Goal: Book appointment/travel/reservation

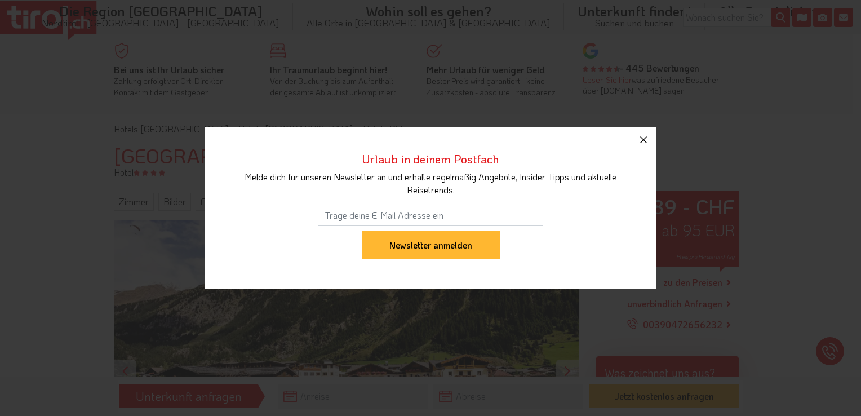
click at [642, 141] on icon "button" at bounding box center [643, 139] width 7 height 7
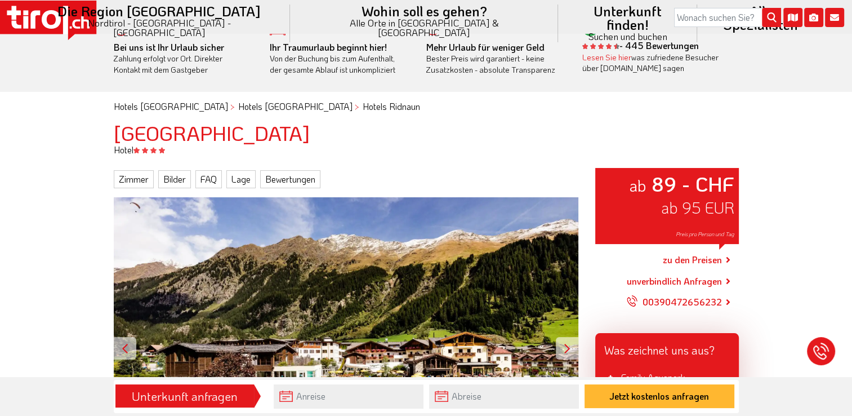
scroll to position [105, 0]
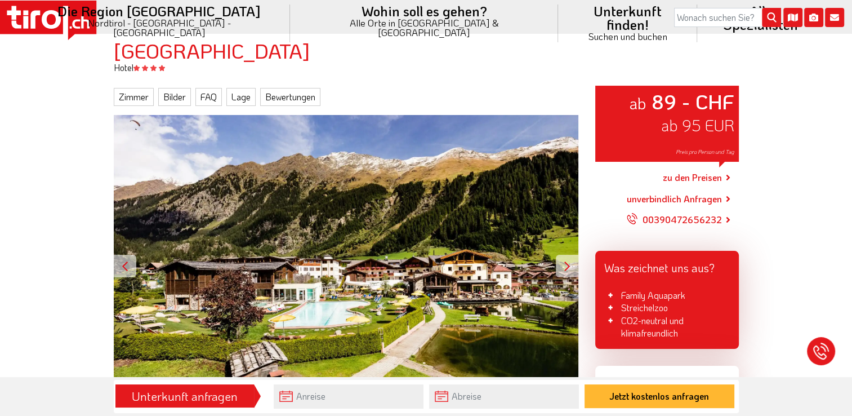
click at [706, 177] on link "zu den Preisen" at bounding box center [692, 178] width 59 height 28
click at [661, 127] on span "ab 95 EUR" at bounding box center [697, 125] width 73 height 20
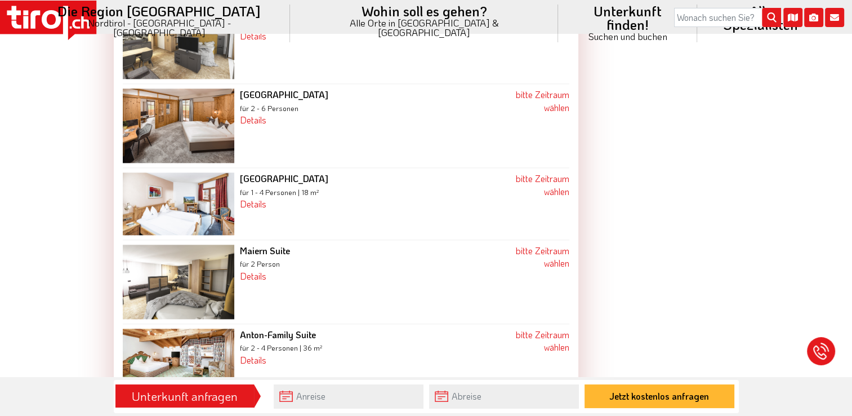
scroll to position [1344, 0]
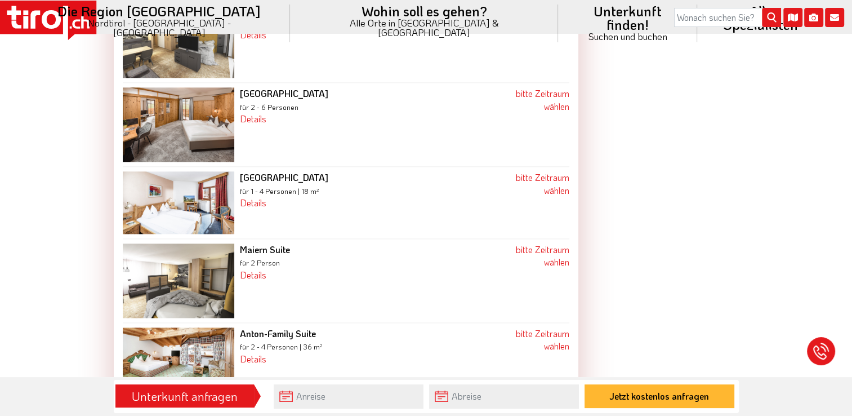
click at [278, 243] on b "Maiern Suite" at bounding box center [265, 249] width 50 height 12
click at [230, 251] on img at bounding box center [179, 280] width 112 height 74
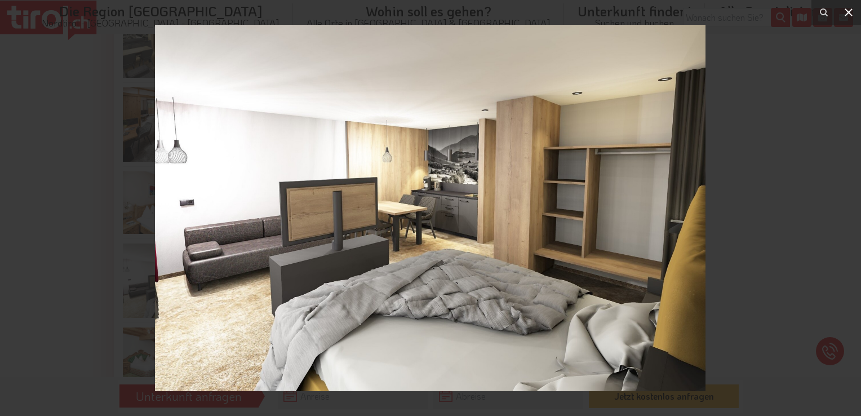
click at [849, 11] on icon at bounding box center [848, 12] width 8 height 8
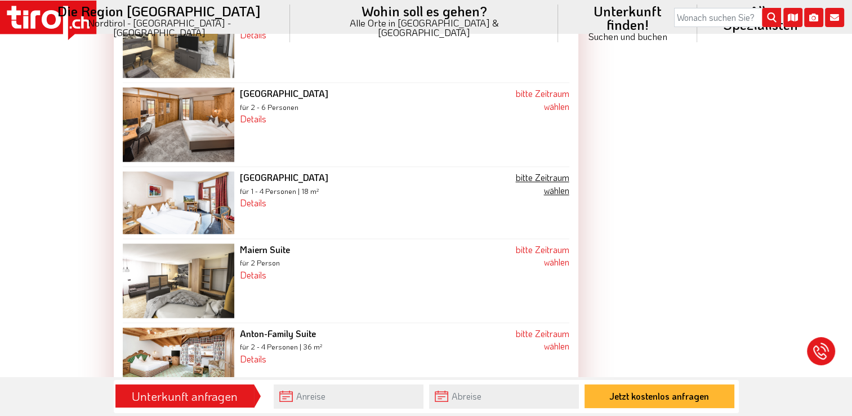
click at [547, 171] on link "bitte Zeitraum wählen" at bounding box center [542, 183] width 54 height 24
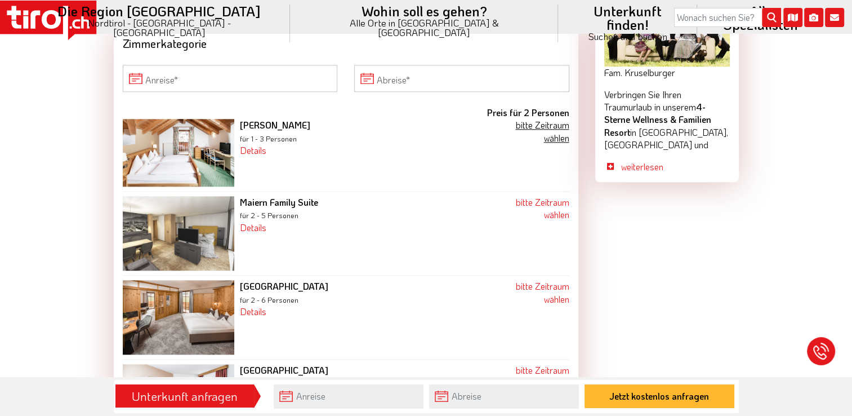
click at [533, 119] on link "bitte Zeitraum wählen" at bounding box center [542, 131] width 54 height 24
click at [541, 119] on link "bitte Zeitraum wählen" at bounding box center [542, 131] width 54 height 24
click at [204, 136] on img at bounding box center [179, 153] width 112 height 68
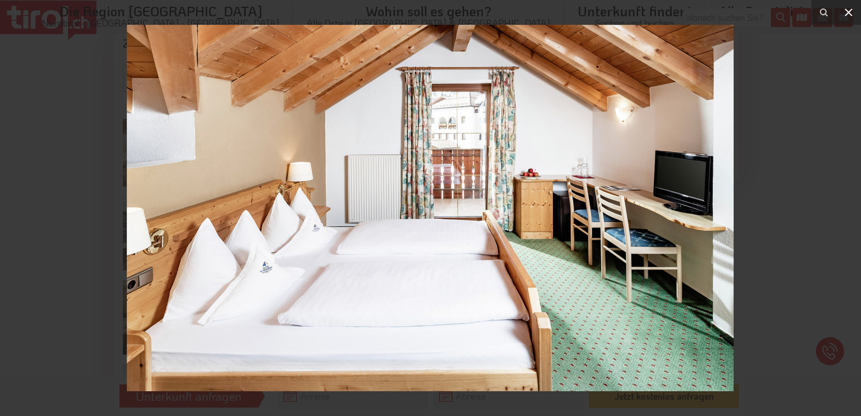
click at [845, 12] on icon at bounding box center [849, 13] width 14 height 14
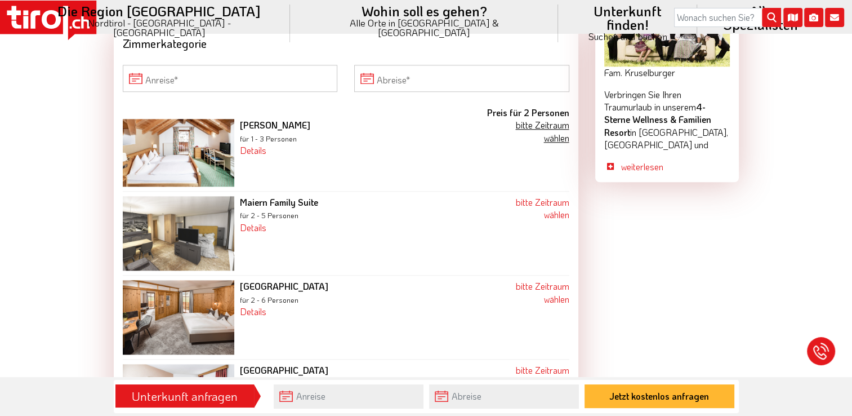
click at [553, 119] on link "bitte Zeitraum wählen" at bounding box center [542, 131] width 54 height 24
click at [546, 106] on b "Preis für 2 Personen" at bounding box center [528, 112] width 82 height 12
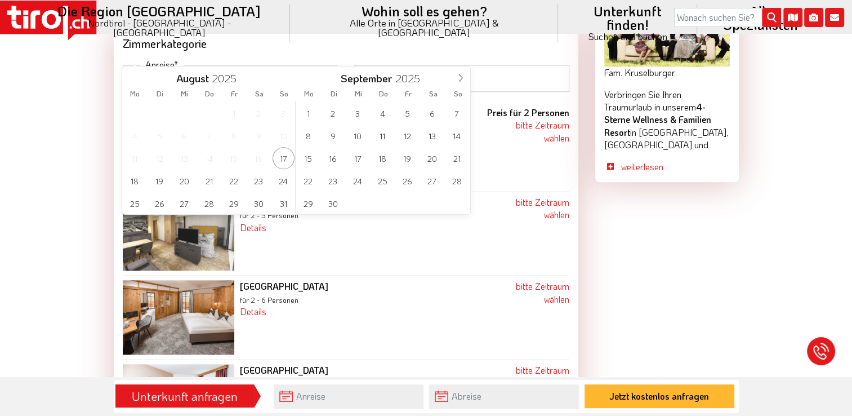
click at [166, 65] on input "Anreise" at bounding box center [230, 78] width 215 height 27
click at [282, 183] on span "24" at bounding box center [284, 181] width 22 height 22
click at [183, 202] on span "27" at bounding box center [185, 203] width 22 height 22
type input "[DATE]"
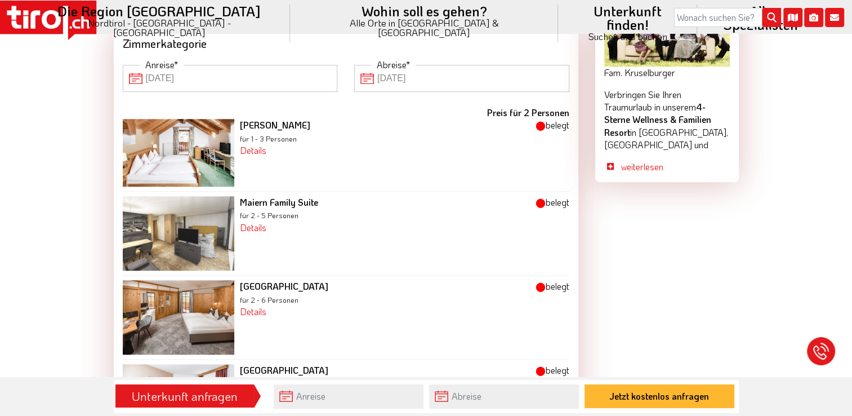
click at [207, 119] on img at bounding box center [179, 153] width 112 height 68
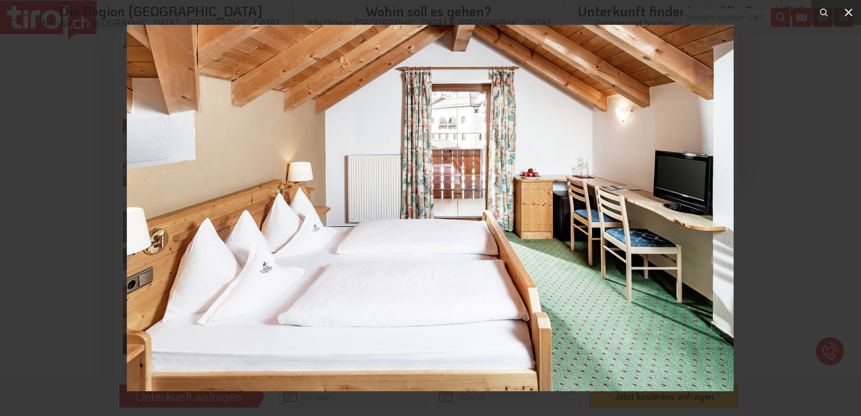
click at [847, 10] on icon at bounding box center [848, 12] width 8 height 8
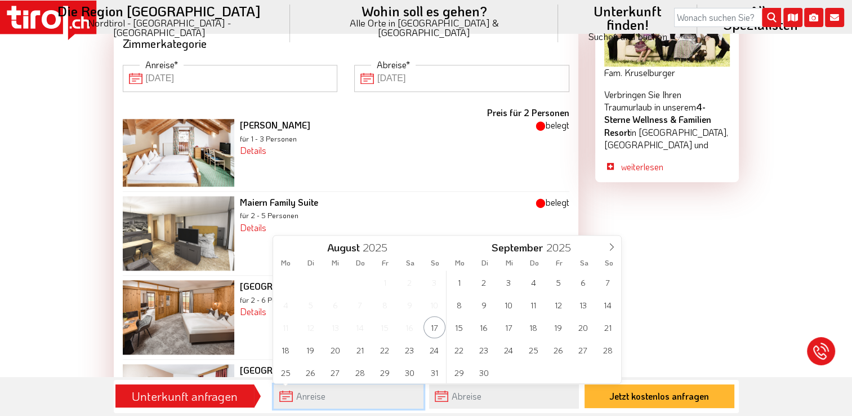
click at [324, 399] on input "text" at bounding box center [349, 396] width 150 height 24
click at [359, 352] on span "21" at bounding box center [360, 350] width 22 height 22
click at [434, 349] on span "24" at bounding box center [435, 350] width 22 height 22
type input "[DATE]"
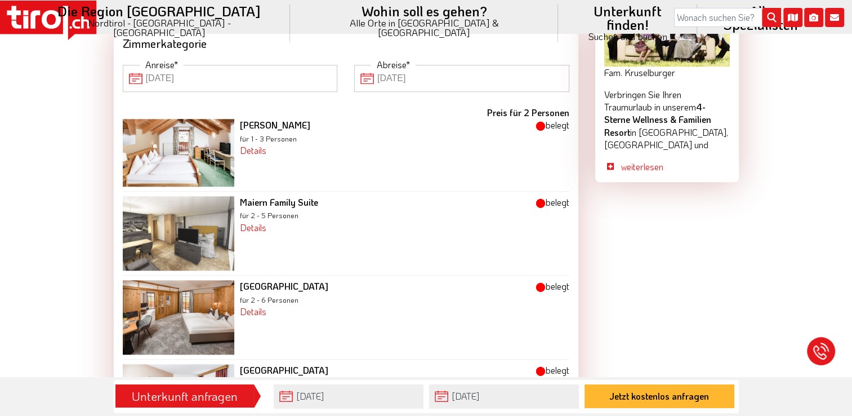
click at [434, 364] on div "Mountain Room für 1 - 4 Personen | 18 m² Details Unsere im rustikal-alpenländis…" at bounding box center [364, 395] width 261 height 63
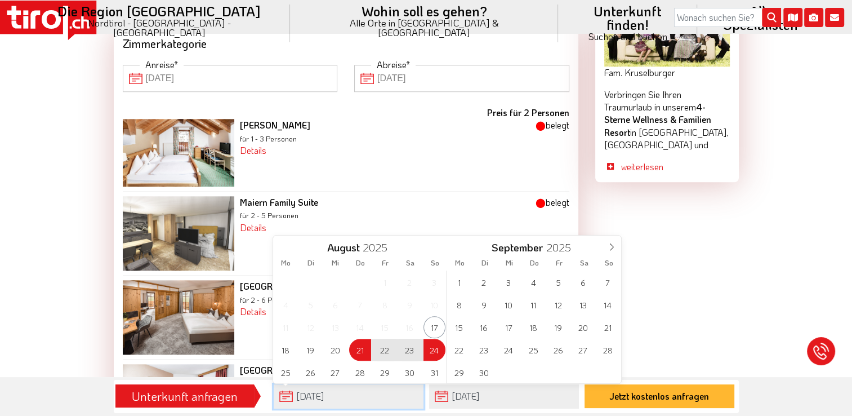
click at [285, 393] on input "[DATE]" at bounding box center [349, 396] width 150 height 24
click at [434, 355] on div "28 29 30 31 1 2 3 4 5 6 7 8 9 10 11 12 13 14 15 16 17 18 19 20 21 22 23 24 25 2…" at bounding box center [360, 326] width 174 height 113
click at [430, 349] on div "28 29 30 31 1 2 3 4 5 6 7 8 9 10 11 12 13 14 15 16 17 18 19 20 21 22 23 24 25 2…" at bounding box center [360, 326] width 174 height 113
click at [333, 373] on span "27" at bounding box center [335, 372] width 22 height 22
type input "[DATE]"
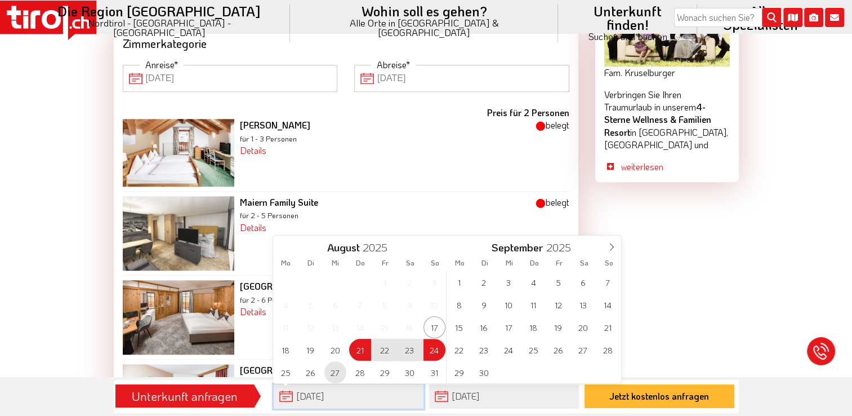
type input "[DATE]"
